Goal: Task Accomplishment & Management: Manage account settings

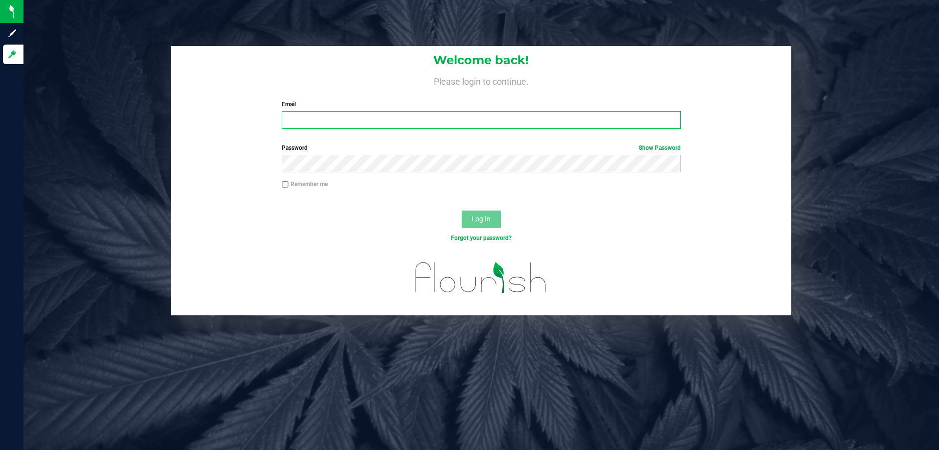
click at [394, 113] on input "Email" at bounding box center [481, 120] width 399 height 18
type input "[EMAIL_ADDRESS][DOMAIN_NAME]"
click at [462, 210] on button "Log In" at bounding box center [481, 219] width 39 height 18
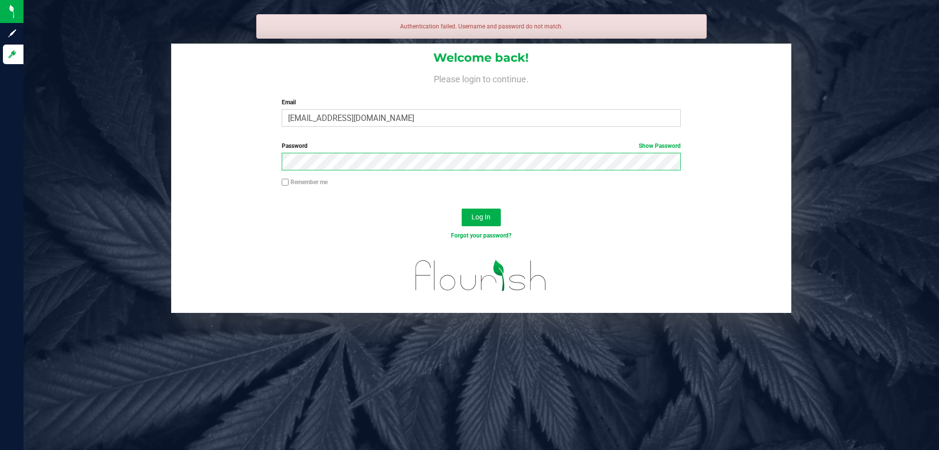
click at [462, 208] on button "Log In" at bounding box center [481, 217] width 39 height 18
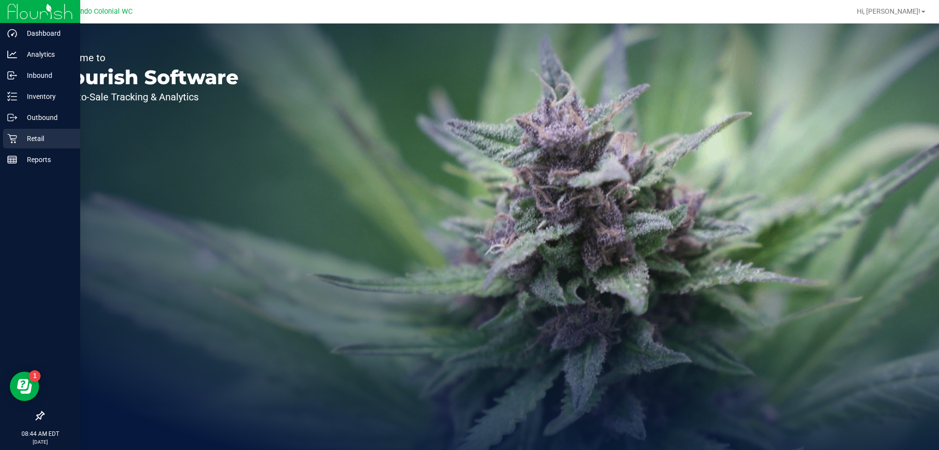
click at [16, 140] on icon at bounding box center [12, 139] width 10 height 10
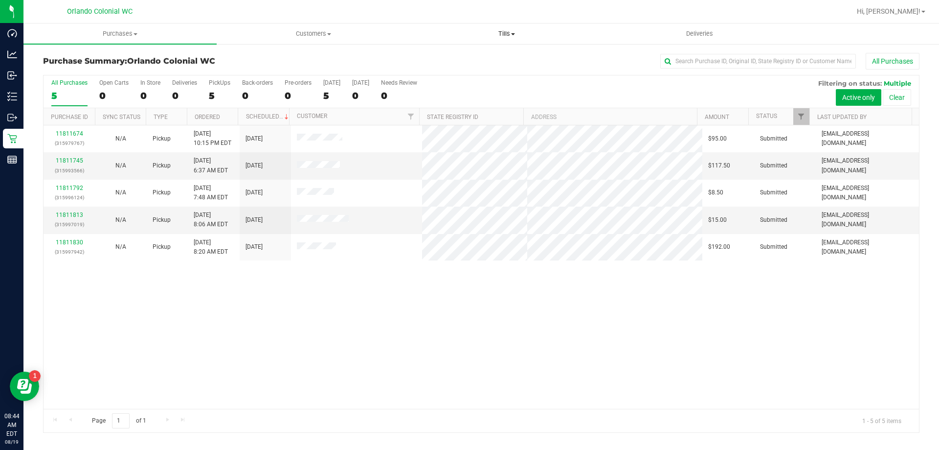
click at [505, 34] on span "Tills" at bounding box center [506, 33] width 192 height 9
click at [494, 56] on li "Manage tills" at bounding box center [506, 59] width 193 height 12
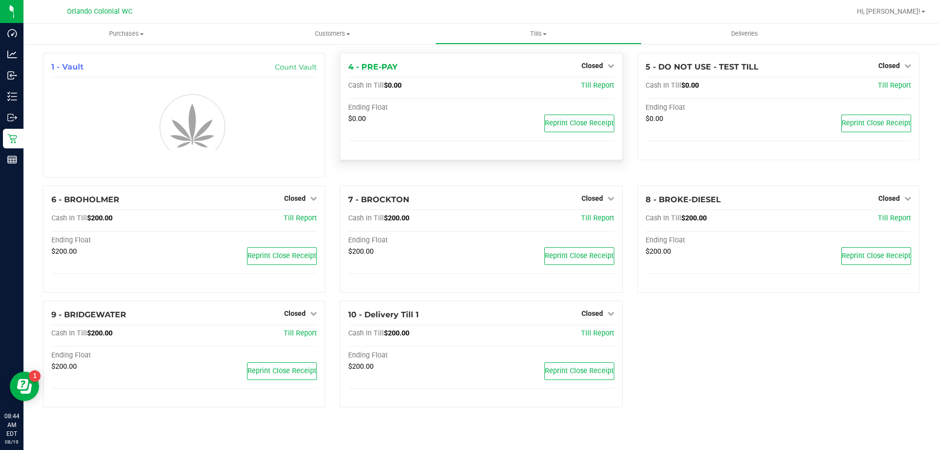
click at [596, 67] on span "Closed" at bounding box center [593, 66] width 22 height 8
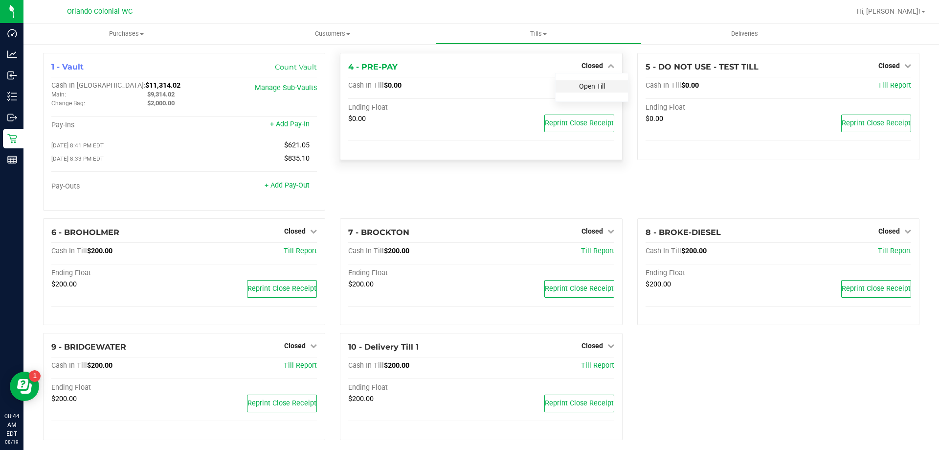
click at [593, 84] on link "Open Till" at bounding box center [592, 86] width 26 height 8
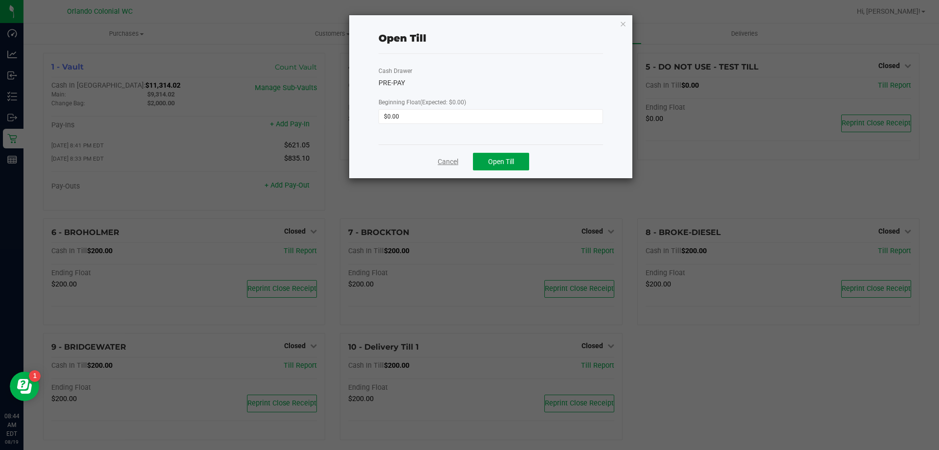
click at [484, 157] on button "Open Till" at bounding box center [501, 162] width 56 height 18
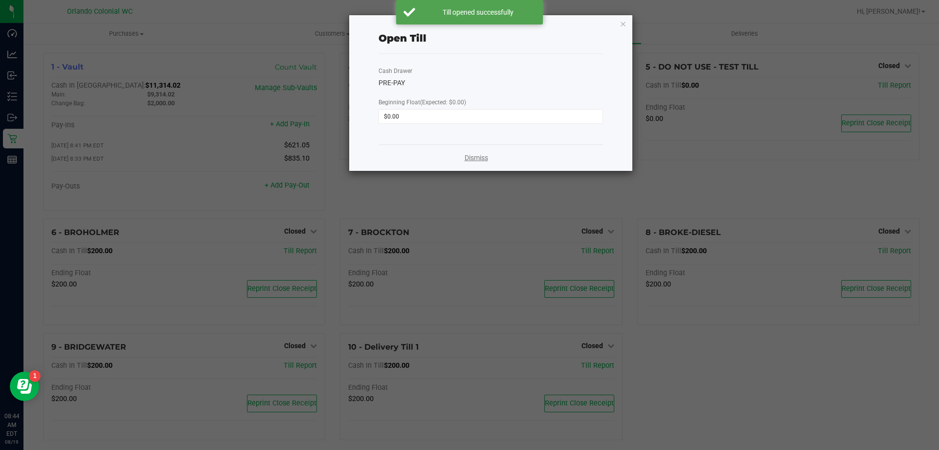
click at [472, 156] on link "Dismiss" at bounding box center [476, 158] width 23 height 10
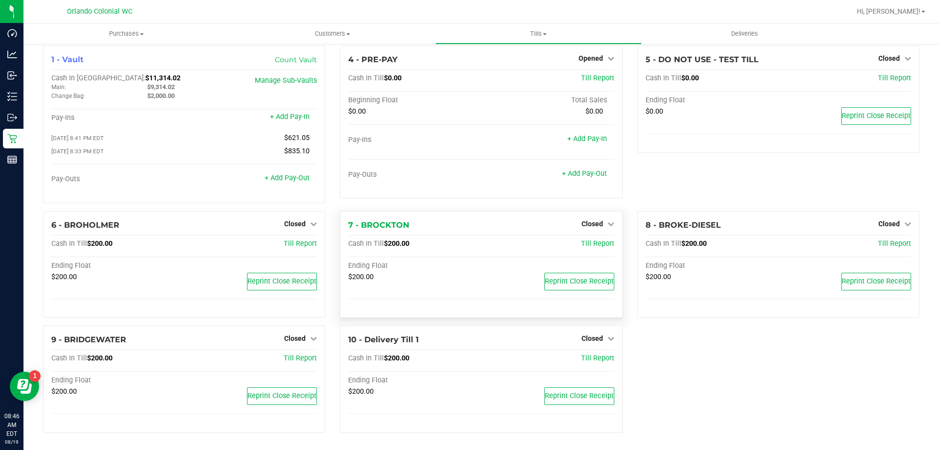
scroll to position [10, 0]
click at [294, 223] on span "Closed" at bounding box center [295, 223] width 22 height 8
click at [304, 245] on link "Open Till" at bounding box center [295, 243] width 26 height 8
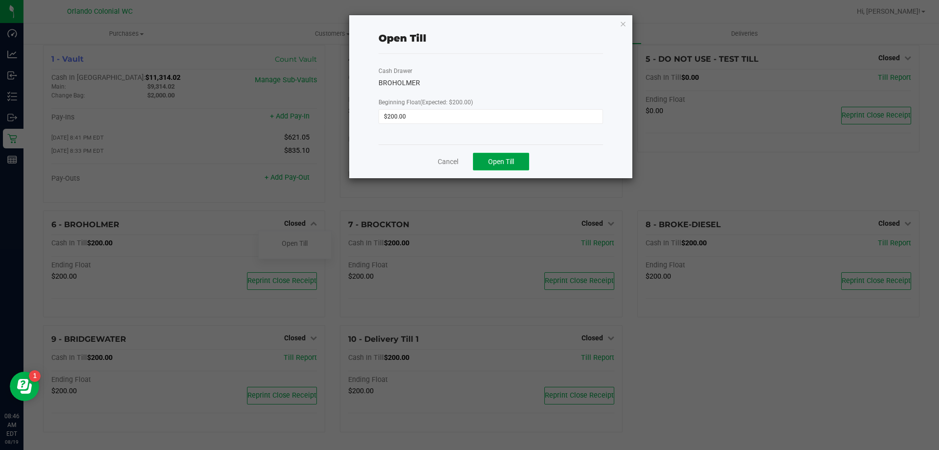
click at [487, 158] on button "Open Till" at bounding box center [501, 162] width 56 height 18
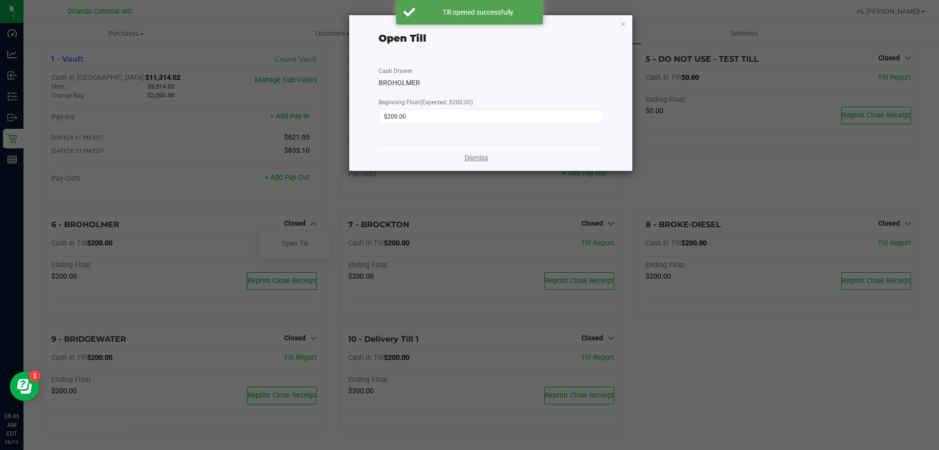
click at [477, 155] on link "Dismiss" at bounding box center [476, 158] width 23 height 10
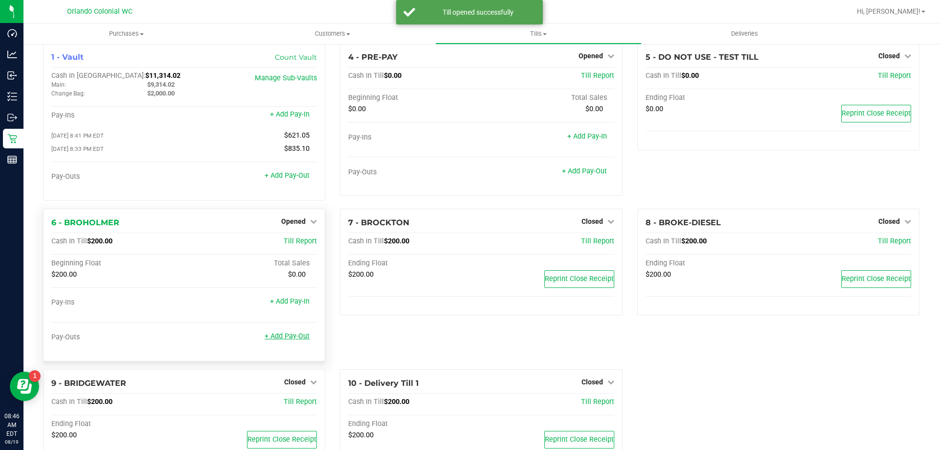
click at [301, 334] on link "+ Add Pay-Out" at bounding box center [287, 336] width 45 height 8
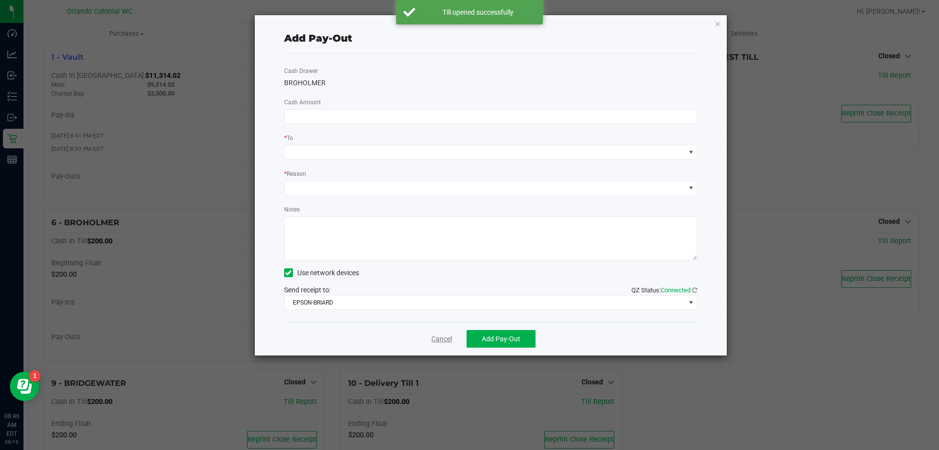
click at [437, 341] on link "Cancel" at bounding box center [441, 339] width 21 height 10
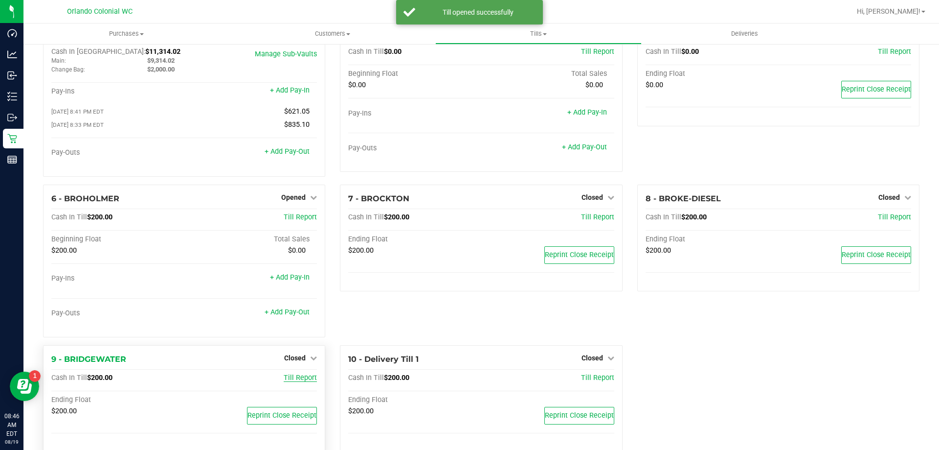
scroll to position [55, 0]
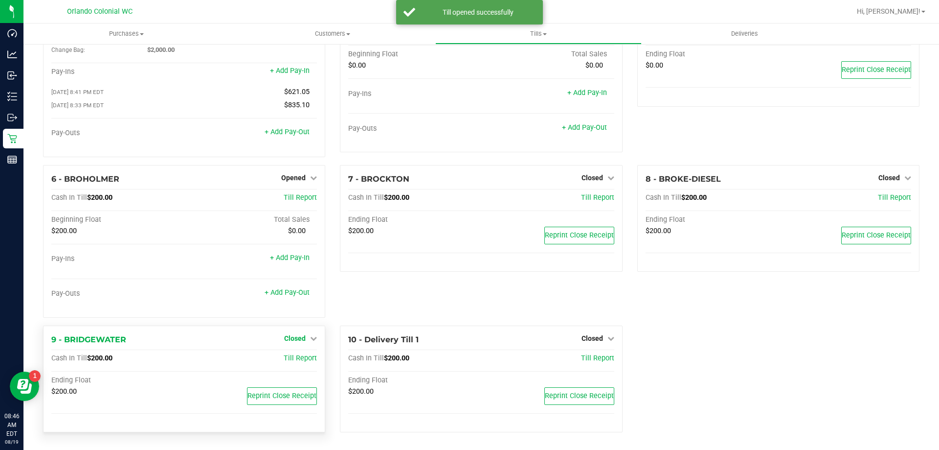
click at [294, 337] on span "Closed" at bounding box center [295, 338] width 22 height 8
click at [300, 359] on link "Open Till" at bounding box center [295, 358] width 26 height 8
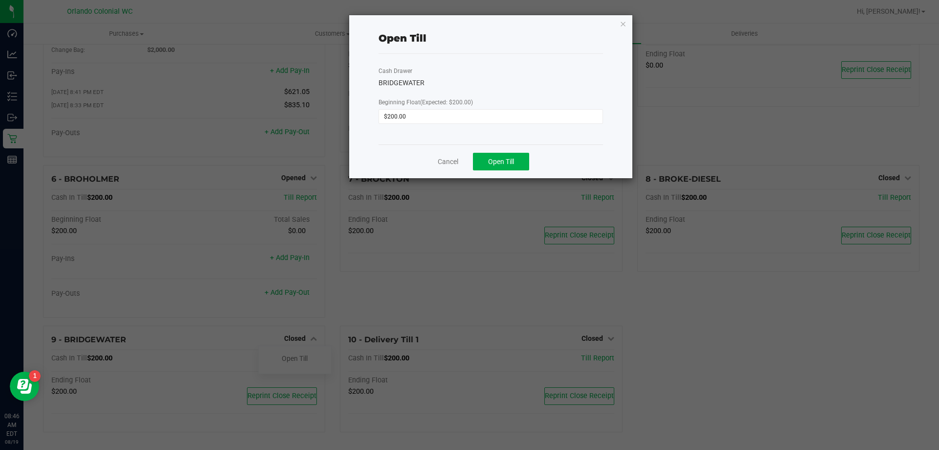
click at [481, 171] on div "Cancel Open Till" at bounding box center [491, 161] width 225 height 34
click at [485, 164] on button "Open Till" at bounding box center [501, 162] width 56 height 18
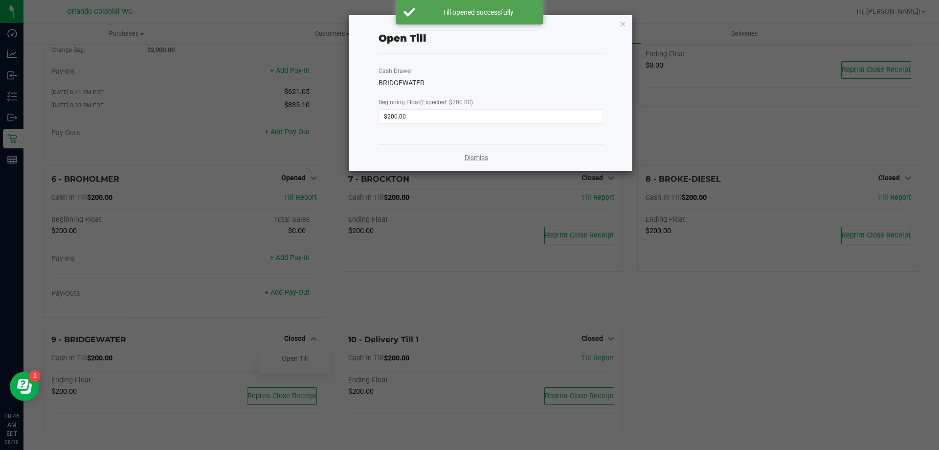
click at [474, 162] on link "Dismiss" at bounding box center [476, 158] width 23 height 10
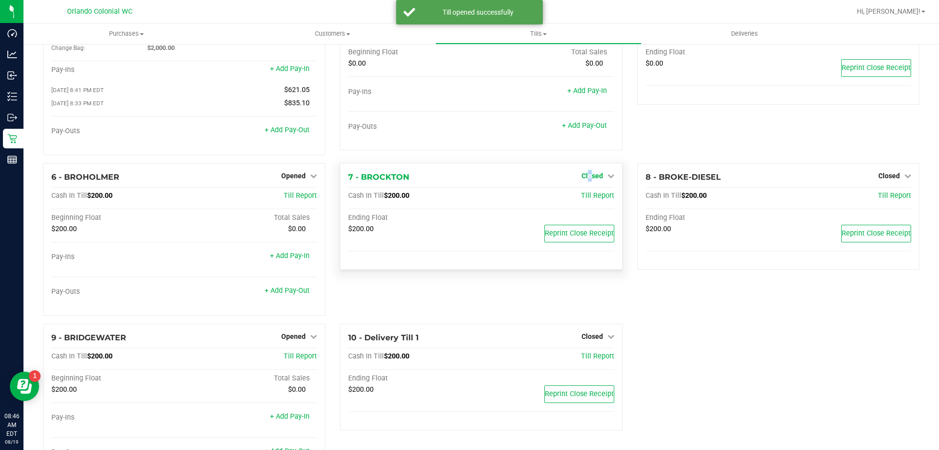
click at [586, 180] on span "Closed" at bounding box center [593, 176] width 22 height 8
click at [584, 204] on div at bounding box center [592, 203] width 72 height 2
click at [585, 199] on link "Open Till" at bounding box center [592, 196] width 26 height 8
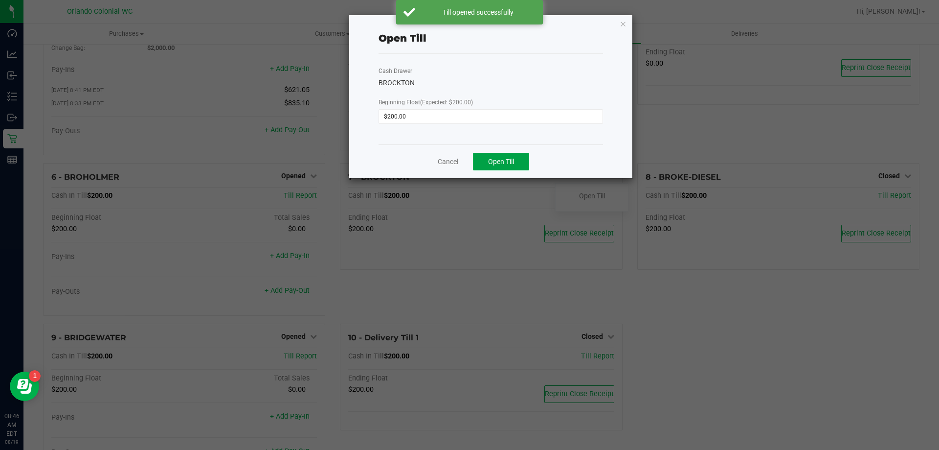
click at [510, 170] on button "Open Till" at bounding box center [501, 162] width 56 height 18
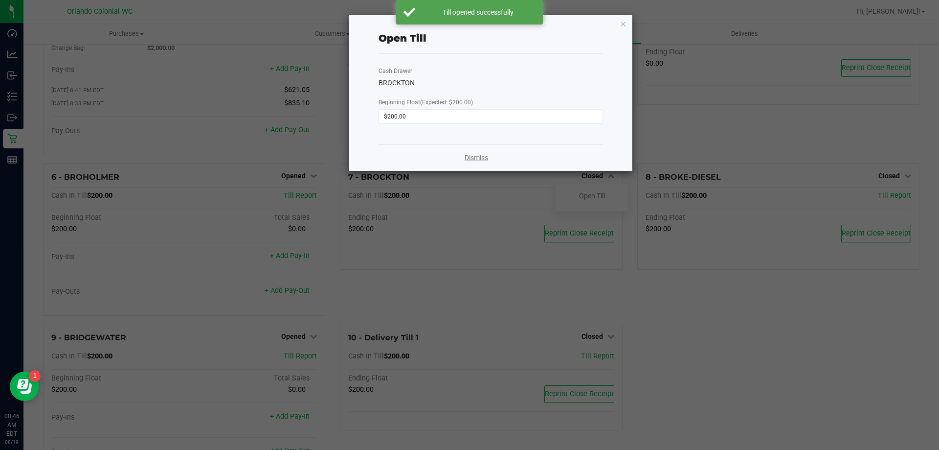
click at [473, 159] on link "Dismiss" at bounding box center [476, 158] width 23 height 10
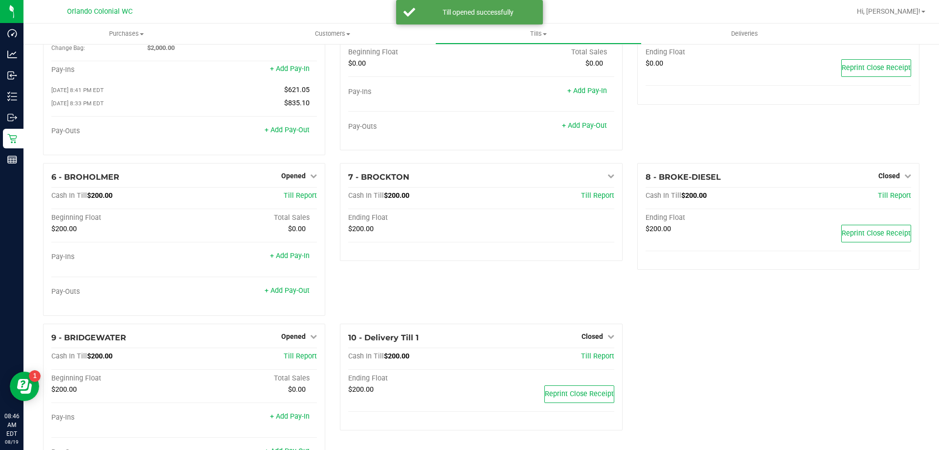
scroll to position [0, 0]
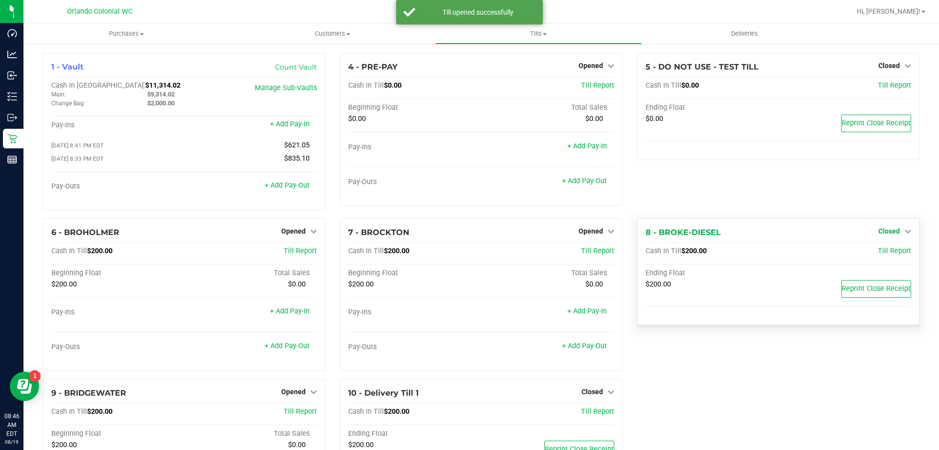
click at [880, 230] on span "Closed" at bounding box center [890, 231] width 22 height 8
click at [876, 255] on link "Open Till" at bounding box center [889, 251] width 26 height 8
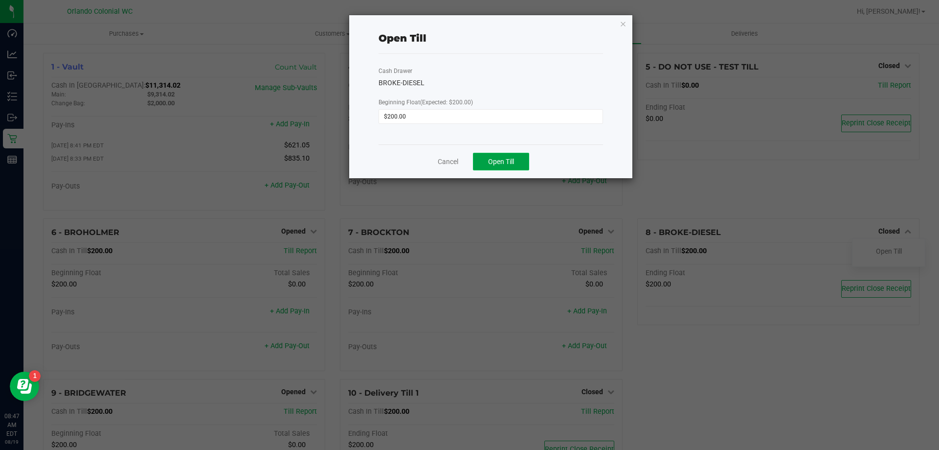
click at [489, 153] on button "Open Till" at bounding box center [501, 162] width 56 height 18
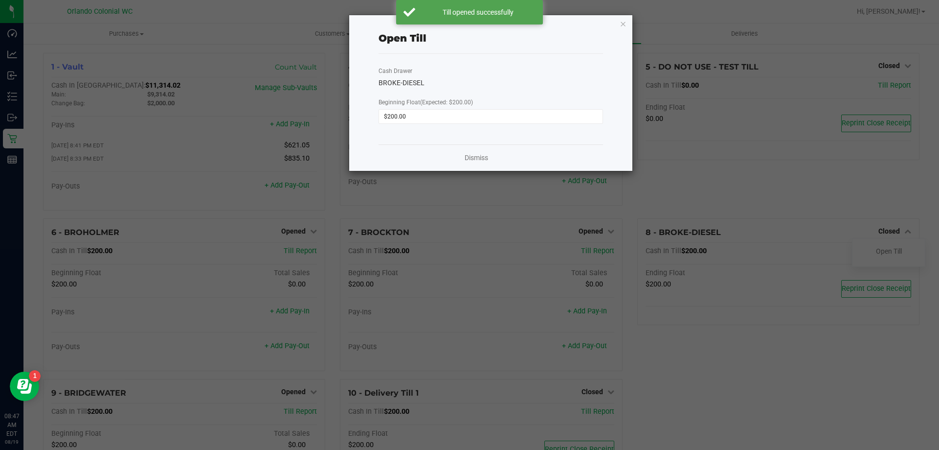
click at [495, 165] on div "Dismiss" at bounding box center [491, 157] width 225 height 26
click at [484, 160] on link "Dismiss" at bounding box center [476, 158] width 23 height 10
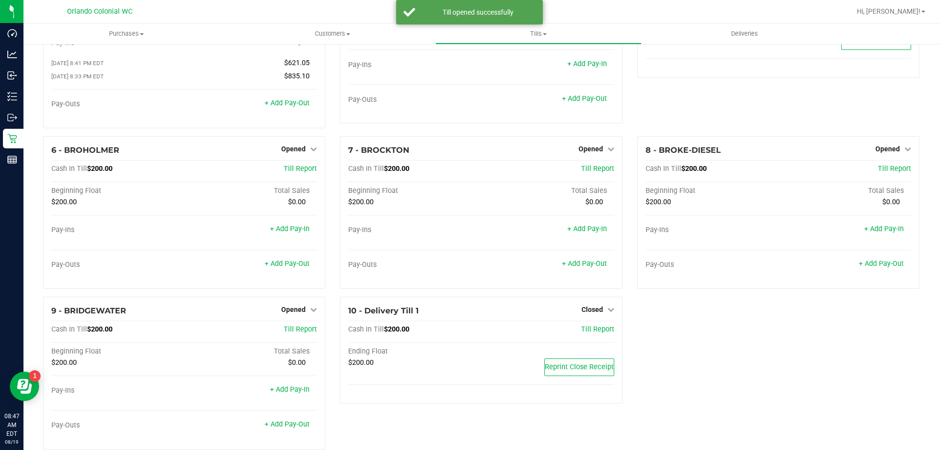
scroll to position [101, 0]
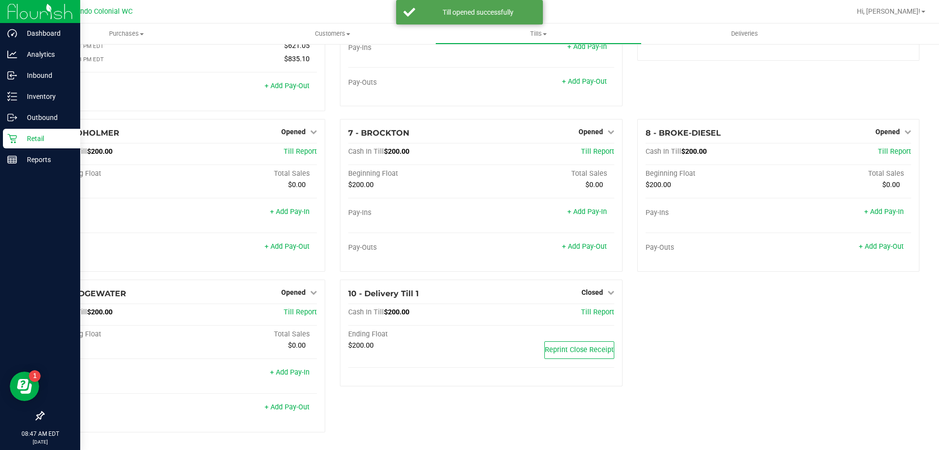
click at [15, 143] on div "Retail" at bounding box center [41, 139] width 77 height 20
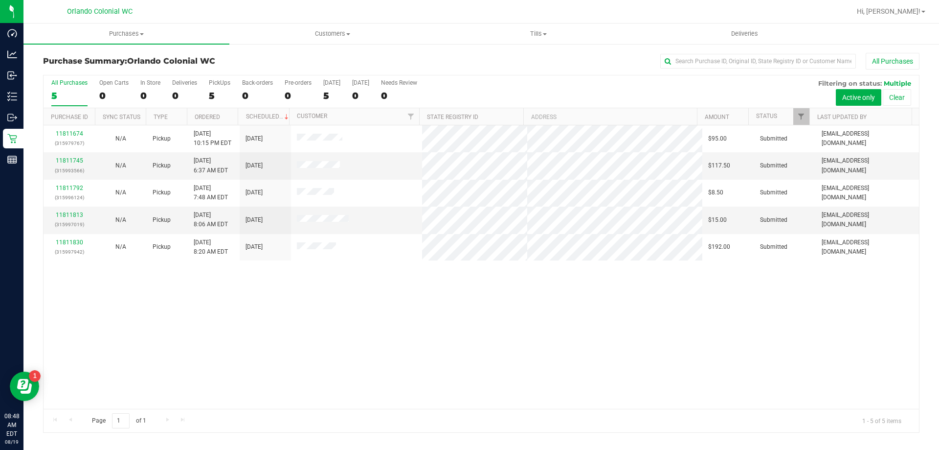
click at [235, 333] on div "11811674 (315979767) N/A Pickup [DATE] 10:15 PM EDT 8/19/2025 $95.00 Submitted …" at bounding box center [482, 266] width 876 height 283
click at [209, 93] on div "5" at bounding box center [220, 95] width 22 height 11
click at [0, 0] on input "PickUps 5" at bounding box center [0, 0] width 0 height 0
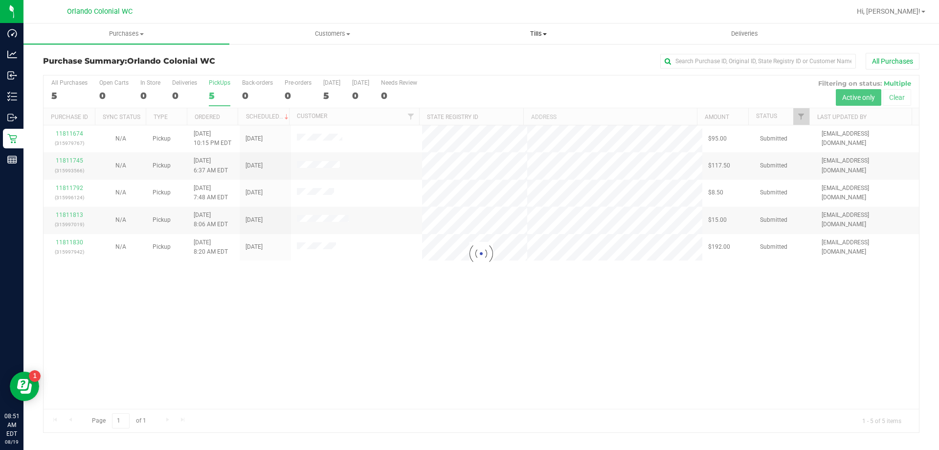
click at [542, 33] on span "Tills" at bounding box center [538, 33] width 205 height 9
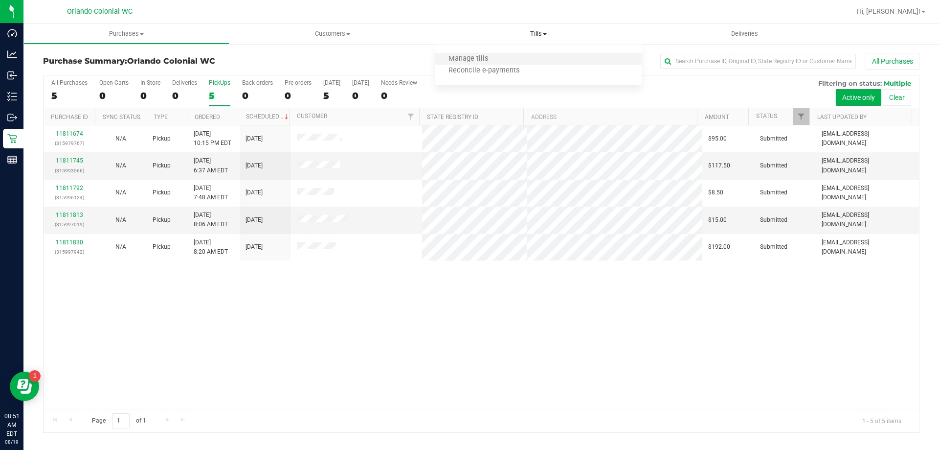
click at [533, 61] on li "Manage tills" at bounding box center [538, 59] width 206 height 12
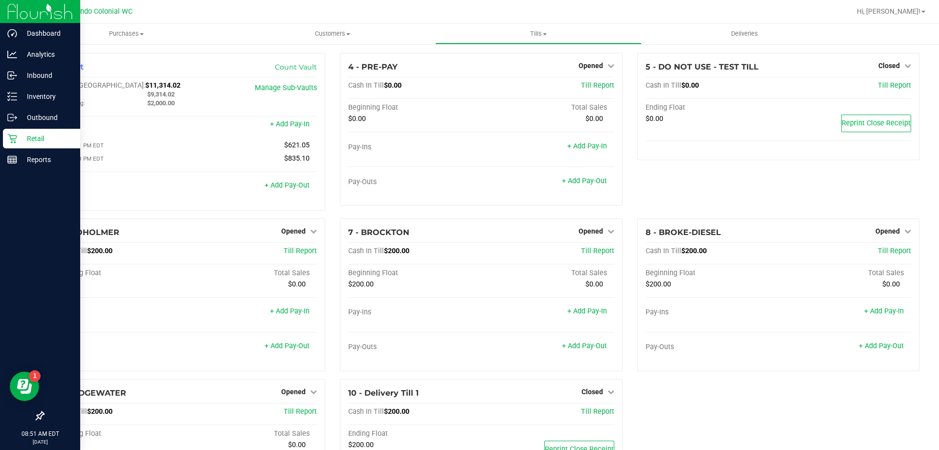
click at [24, 138] on p "Retail" at bounding box center [46, 139] width 59 height 12
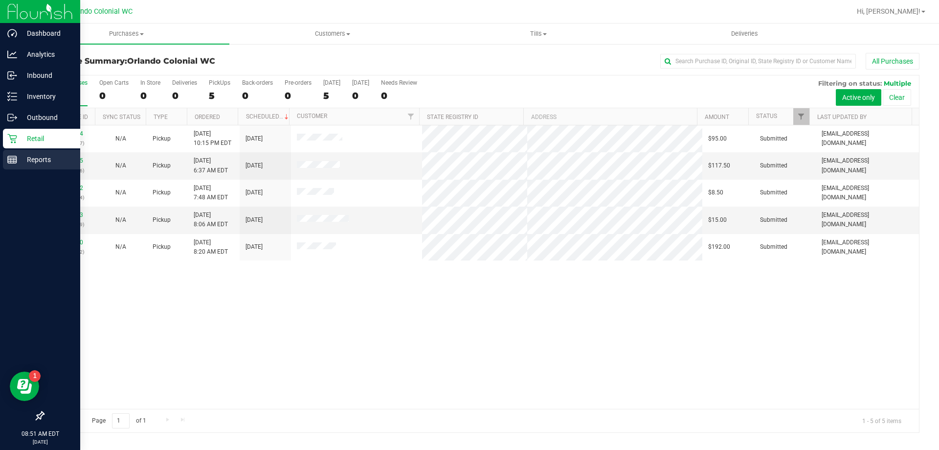
click at [16, 159] on icon at bounding box center [12, 160] width 10 height 10
